Goal: Task Accomplishment & Management: Manage account settings

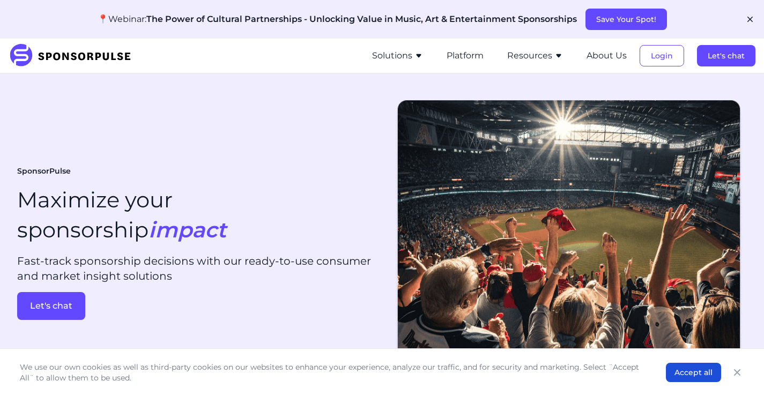
click at [747, 19] on icon "button" at bounding box center [750, 19] width 11 height 11
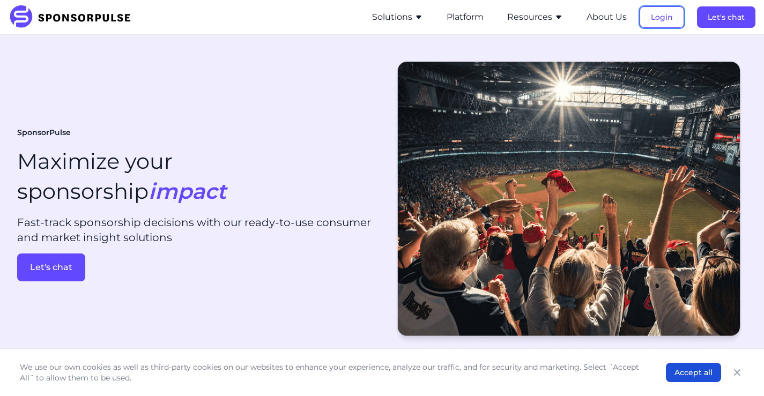
click at [665, 24] on button "Login" at bounding box center [662, 16] width 45 height 21
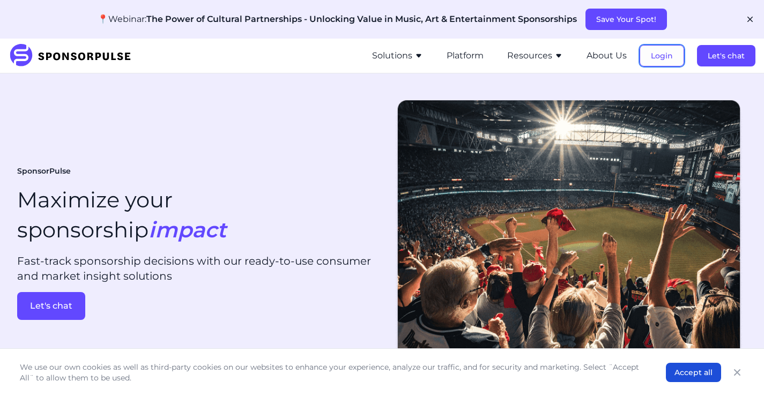
click at [644, 58] on button "Login" at bounding box center [662, 55] width 45 height 21
